Goal: Task Accomplishment & Management: Manage account settings

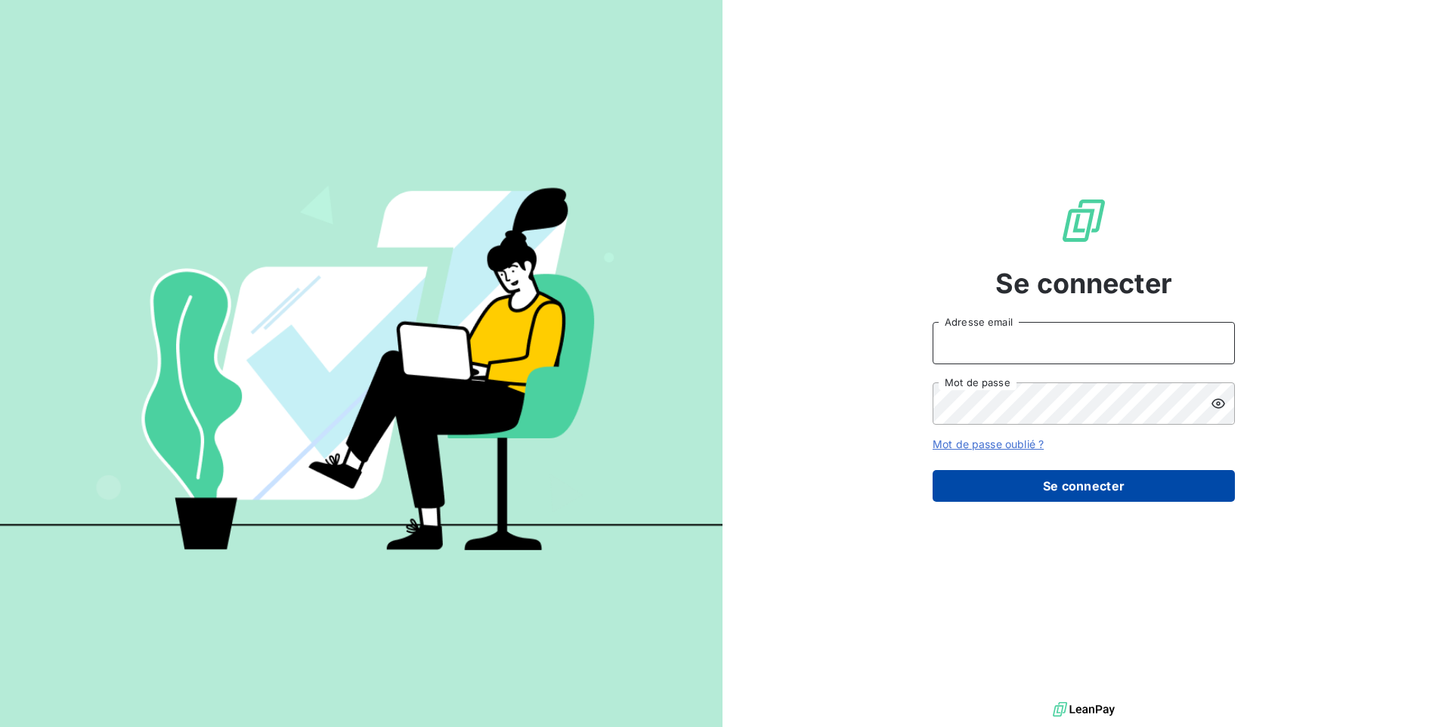
type input "[EMAIL_ADDRESS][DOMAIN_NAME]"
click at [1103, 487] on button "Se connecter" at bounding box center [1084, 486] width 302 height 32
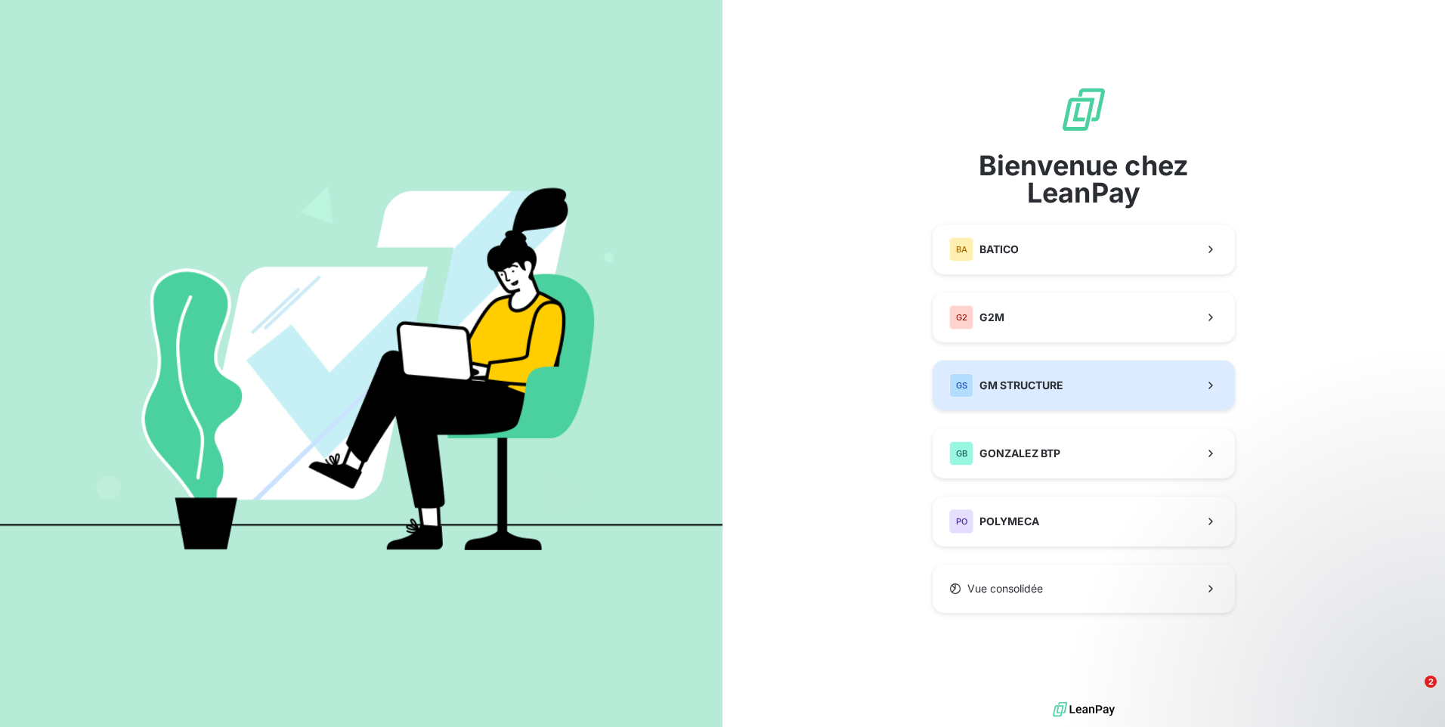
click at [1103, 388] on button "GS GM STRUCTURE" at bounding box center [1084, 386] width 302 height 50
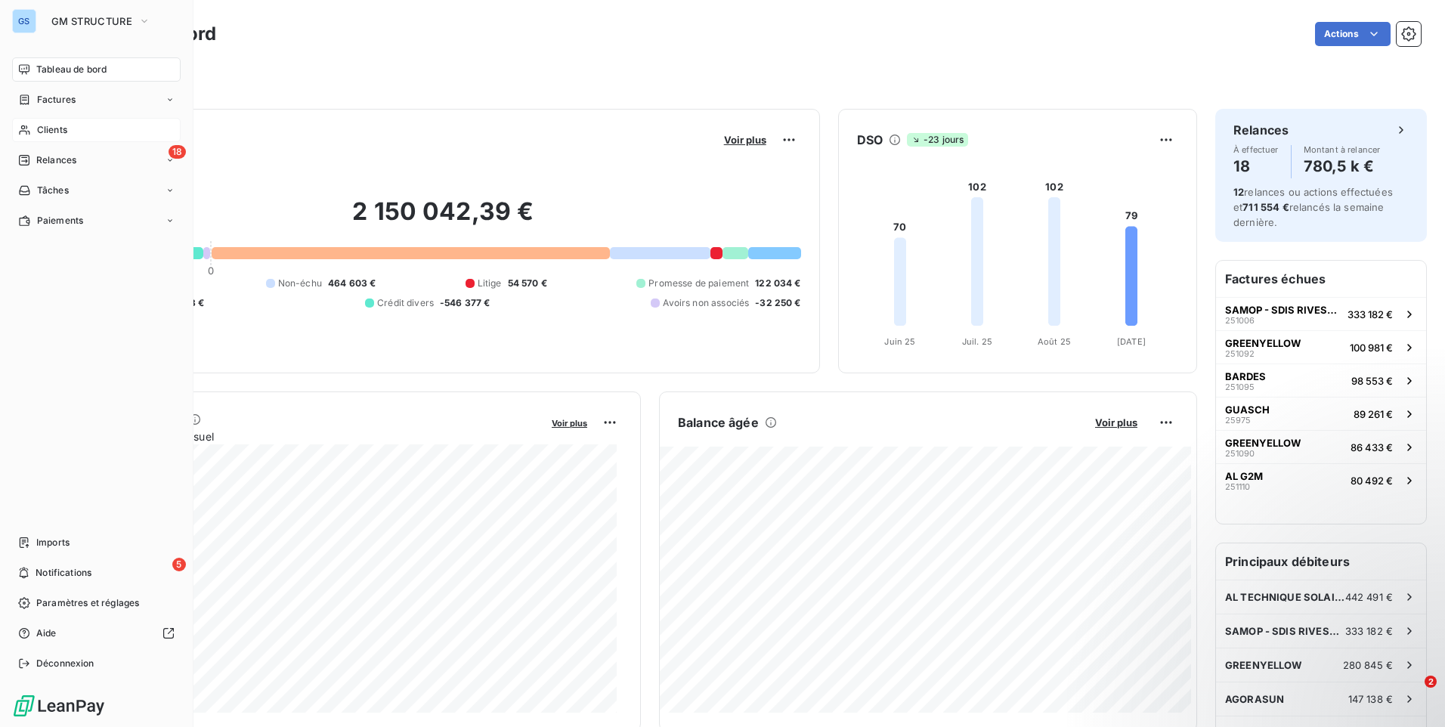
click at [43, 122] on div "Clients" at bounding box center [96, 130] width 169 height 24
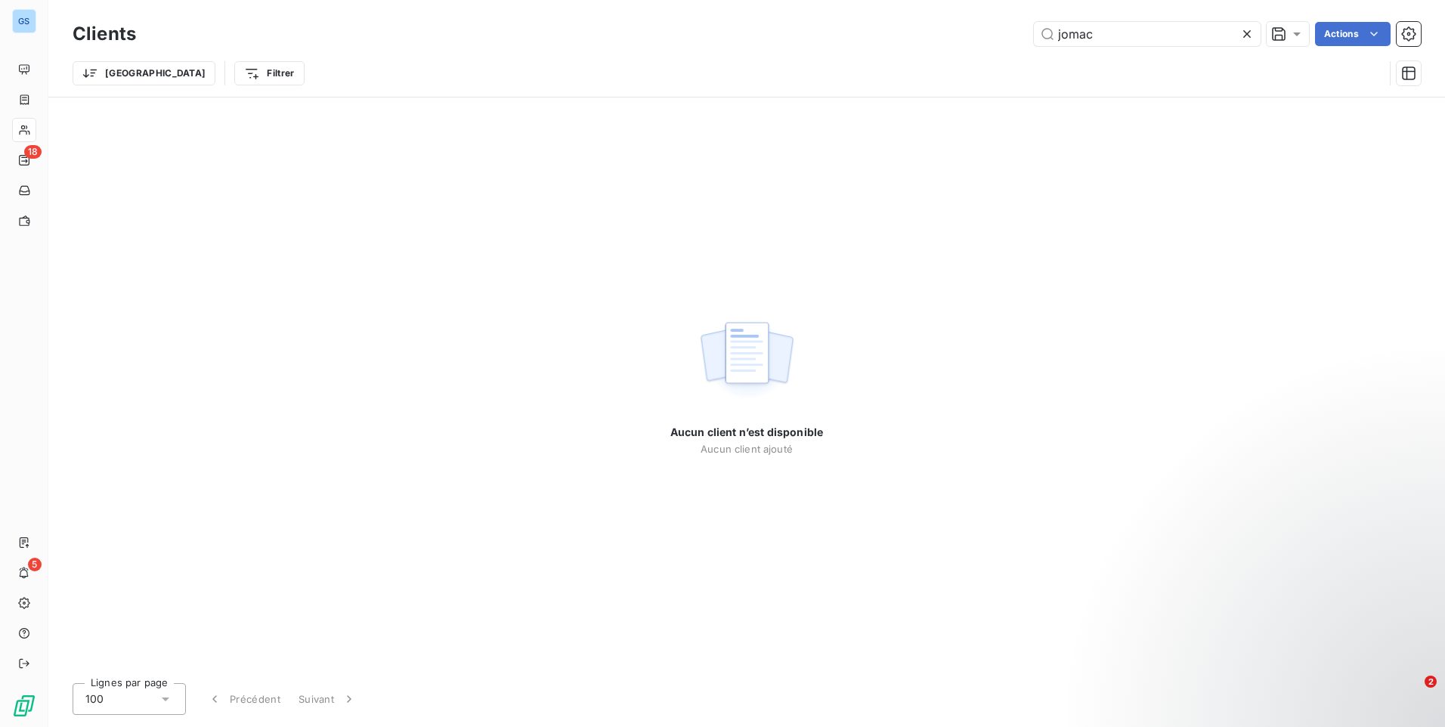
drag, startPoint x: 1099, startPoint y: 32, endPoint x: 977, endPoint y: 41, distance: 122.0
click at [977, 41] on div "jomac Actions" at bounding box center [787, 34] width 1267 height 24
type input "jomac"
click at [1244, 30] on icon at bounding box center [1247, 33] width 15 height 15
